Goal: Entertainment & Leisure: Consume media (video, audio)

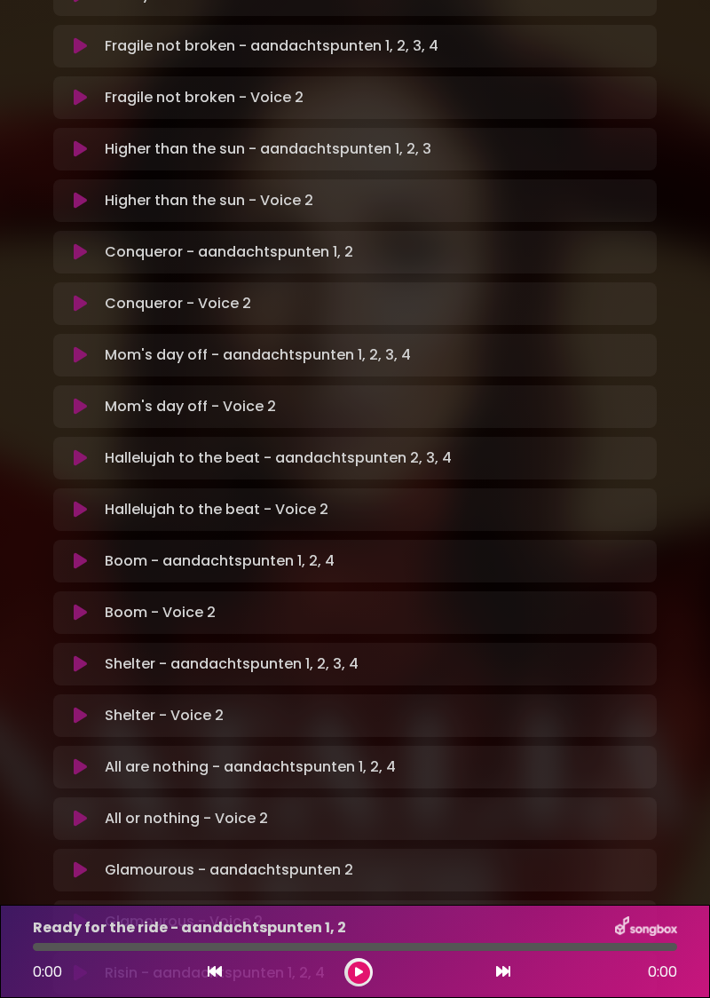
scroll to position [693, 0]
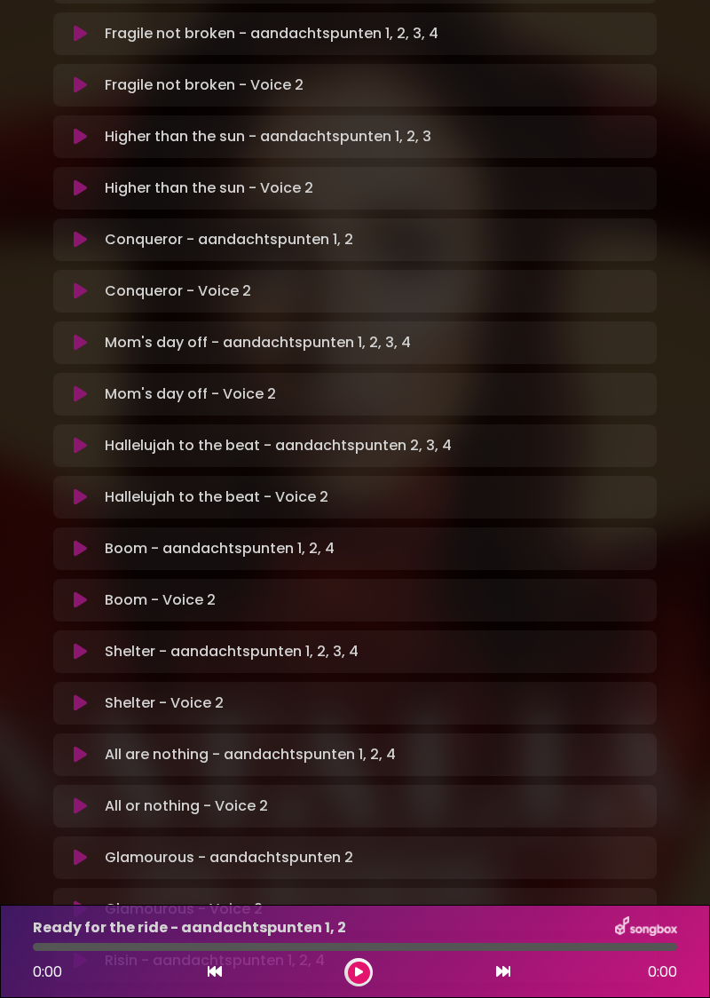
click at [293, 950] on p "Risin - aandachtspunten 1, 2, 4 Loading Track..." at bounding box center [215, 960] width 220 height 21
click at [98, 950] on div "Risin - aandachtspunten 1, 2, 4 Loading Track..." at bounding box center [372, 960] width 549 height 21
click at [92, 952] on button at bounding box center [81, 961] width 34 height 18
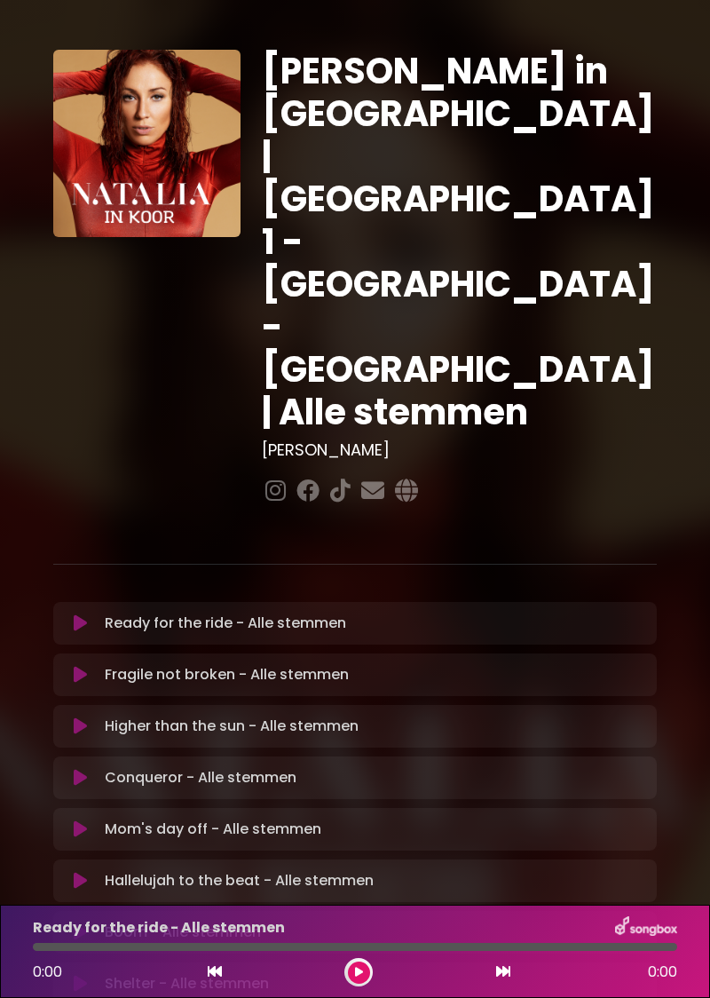
click at [80, 615] on icon at bounding box center [80, 624] width 13 height 18
